Goal: Contribute content: Add original content to the website for others to see

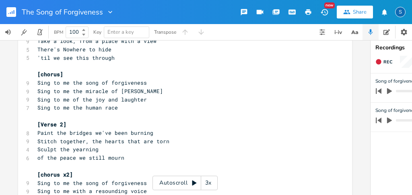
scroll to position [107, 0]
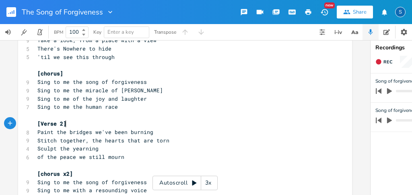
click at [75, 122] on pre "[Verse 2]" at bounding box center [181, 124] width 290 height 8
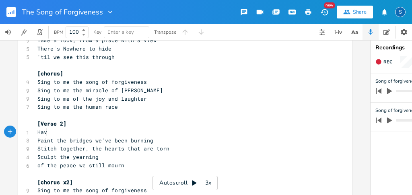
scroll to position [0, 12]
type textarea "Have"
type textarea "faith"
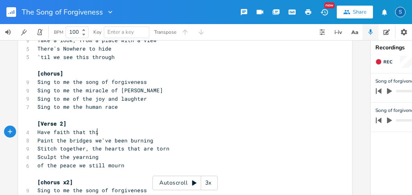
type textarea "that thi"
type textarea "s shall to pass"
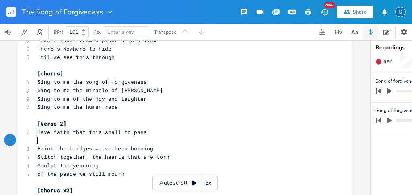
type textarea "A"
type textarea "Grow hope"
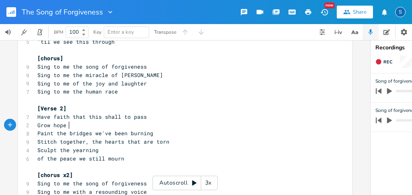
scroll to position [134, 0]
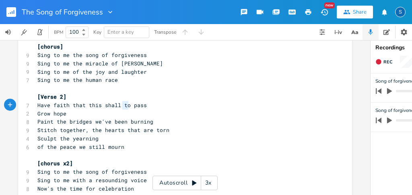
type textarea "to"
drag, startPoint x: 127, startPoint y: 107, endPoint x: 117, endPoint y: 105, distance: 9.3
click at [117, 105] on span "Have faith that this shall to pass" at bounding box center [91, 105] width 109 height 7
click at [99, 107] on span "Have faith that this shall pass" at bounding box center [87, 105] width 100 height 7
type textarea "too"
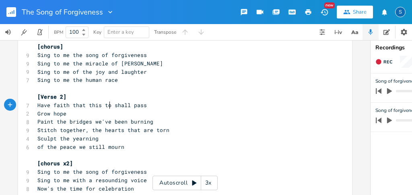
scroll to position [0, 9]
click at [66, 114] on span "Grow hope" at bounding box center [51, 113] width 29 height 7
type textarea "in barren hearts"
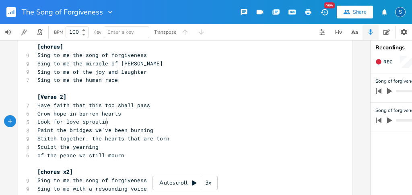
scroll to position [0, 60]
type textarea "Look for love sprouting"
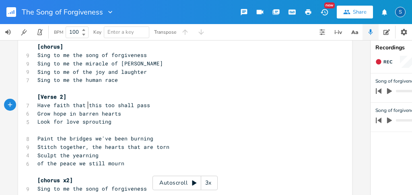
click at [85, 105] on span "Have faith that this too shall pass" at bounding box center [93, 105] width 113 height 7
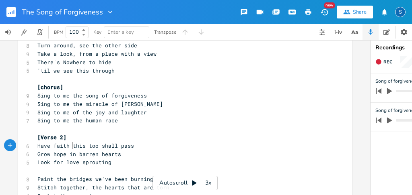
scroll to position [80, 0]
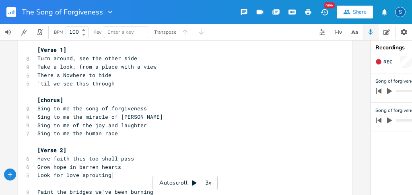
click at [111, 176] on pre "Look for love sprouting" at bounding box center [181, 175] width 290 height 8
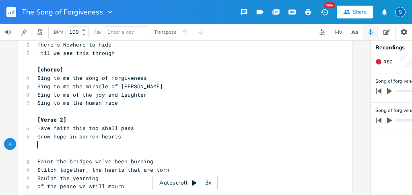
scroll to position [107, 0]
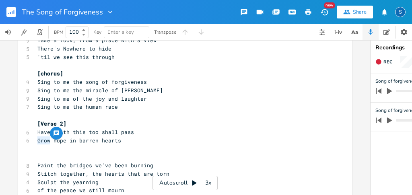
drag, startPoint x: 47, startPoint y: 141, endPoint x: 33, endPoint y: 142, distance: 13.7
click at [36, 142] on pre "Grow hope in barren hearts" at bounding box center [181, 141] width 290 height 8
type textarea "Plant"
click at [41, 147] on pre "​" at bounding box center [181, 149] width 290 height 8
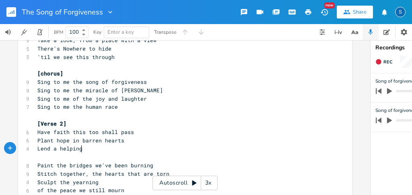
scroll to position [0, 39]
type textarea "Lend a helping hand"
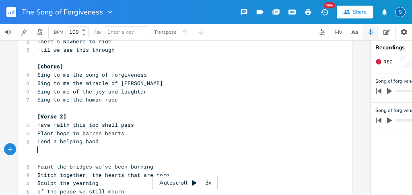
scroll to position [134, 0]
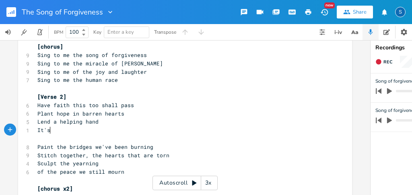
type textarea "It's"
click at [83, 174] on span "of the peace we still mourn" at bounding box center [80, 171] width 87 height 7
type textarea "all"
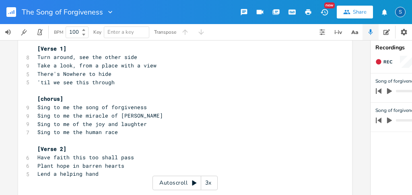
scroll to position [109, 0]
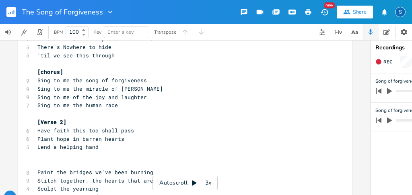
click at [38, 152] on pre "​" at bounding box center [181, 156] width 290 height 8
type textarea "Embrace the th"
type textarea "and watch the healling st"
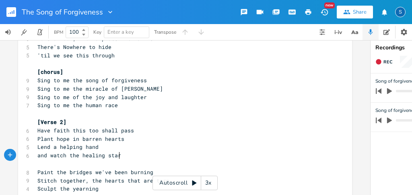
type textarea "ing start"
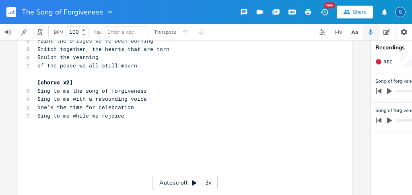
scroll to position [214, 0]
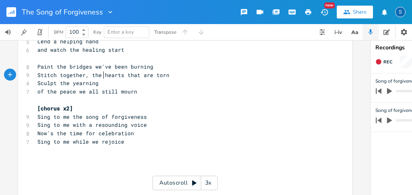
click at [101, 74] on span "Stitch together, the hearts that are torn" at bounding box center [103, 75] width 132 height 7
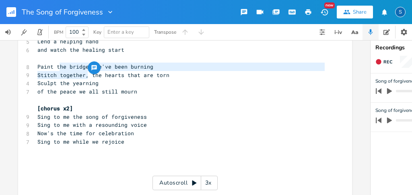
type textarea "together,"
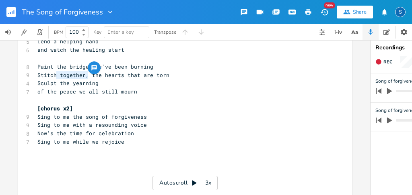
drag, startPoint x: 86, startPoint y: 76, endPoint x: 54, endPoint y: 74, distance: 32.2
click at [54, 74] on span "Stitch together, the hearts that are torn" at bounding box center [103, 75] width 132 height 7
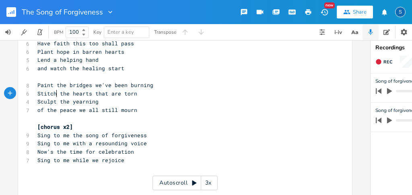
scroll to position [187, 0]
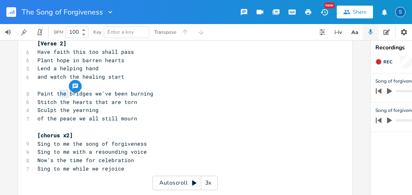
type textarea "the"
drag, startPoint x: 67, startPoint y: 94, endPoint x: 55, endPoint y: 94, distance: 12.1
click at [55, 94] on span "Paint the bridges we've been burning" at bounding box center [95, 93] width 116 height 7
drag, startPoint x: 33, startPoint y: 119, endPoint x: 56, endPoint y: 120, distance: 22.5
click at [56, 120] on pre "of the peace we all still mourn" at bounding box center [181, 119] width 290 height 8
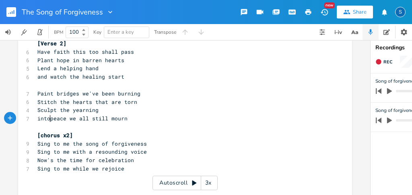
type textarea "into"
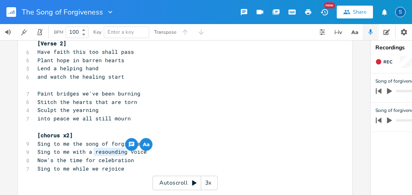
drag, startPoint x: 92, startPoint y: 152, endPoint x: 124, endPoint y: 155, distance: 32.4
click at [124, 155] on span "Sing to me with a resounding voice" at bounding box center [91, 151] width 109 height 7
type textarea "jouy"
type textarea "yful"
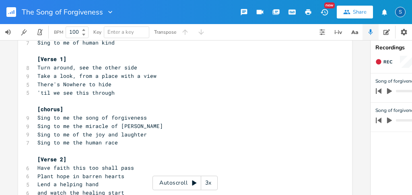
scroll to position [27, 0]
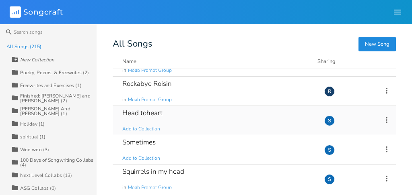
scroll to position [27, 0]
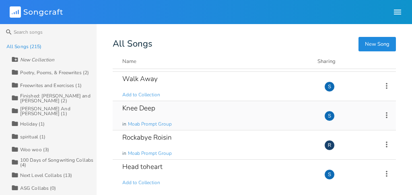
click at [133, 111] on div "Knee Deep" at bounding box center [138, 108] width 33 height 7
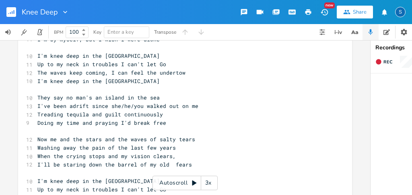
scroll to position [519, 0]
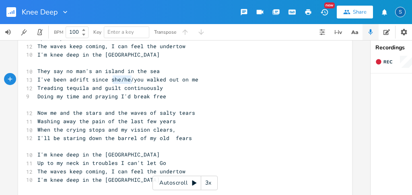
type textarea "she/he/"
drag, startPoint x: 129, startPoint y: 81, endPoint x: 107, endPoint y: 80, distance: 21.7
click at [107, 80] on span "I've been adrift since she/he/you walked out on me" at bounding box center [117, 79] width 161 height 7
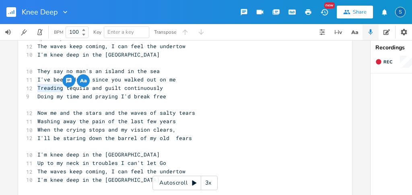
drag, startPoint x: 60, startPoint y: 89, endPoint x: 32, endPoint y: 84, distance: 28.2
click at [32, 84] on div "Treading x [Verse 1] 1 Moab 11/23 10 I'm knee deep in the [GEOGRAPHIC_DATA] 11 …" at bounding box center [185, 191] width 334 height 1330
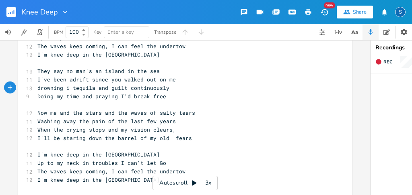
type textarea "drowning in"
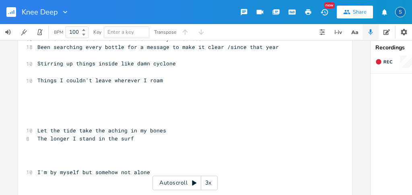
scroll to position [867, 0]
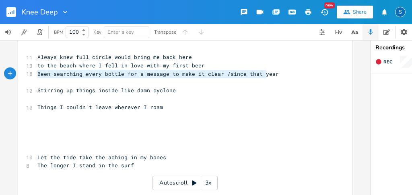
type textarea "Been searching every bottle for a message to make it clear /since that year"
drag, startPoint x: 36, startPoint y: 75, endPoint x: 279, endPoint y: 74, distance: 242.8
click at [279, 74] on pre "Been searching every bottle for a message to make it clear /since that year" at bounding box center [181, 74] width 290 height 8
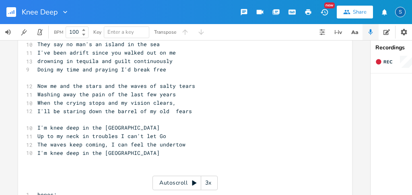
scroll to position [358, 0]
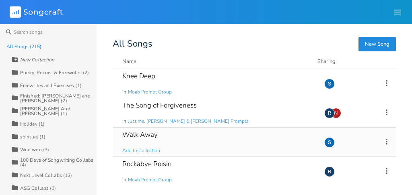
click at [185, 135] on div "Walk Away Add to Collection" at bounding box center [218, 142] width 192 height 29
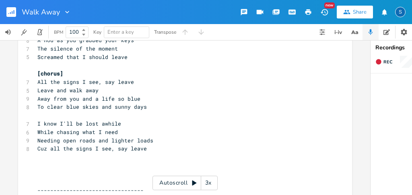
scroll to position [134, 0]
